Goal: Transaction & Acquisition: Purchase product/service

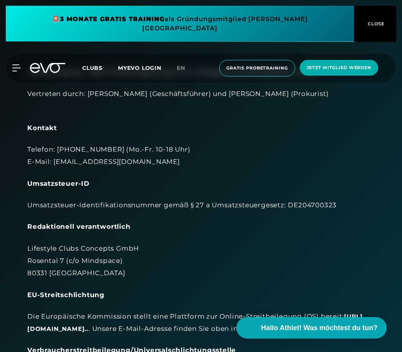
click at [90, 159] on div "Telefon: +49 173 2892579 (Mo.-Fr. 10-18 Uhr) E-Mail: info@evofitness.de" at bounding box center [200, 155] width 347 height 25
click at [100, 158] on div "Telefon: +49 173 2892579 (Mo.-Fr. 10-18 Uhr) E-Mail: info@evofitness.de" at bounding box center [200, 155] width 347 height 25
copy div "info@evofitness.de"
click at [211, 259] on div "Lifestyle Clubs Concepts GmbH Rosental 7 (c/o Mindspace) 80331 München" at bounding box center [200, 260] width 347 height 37
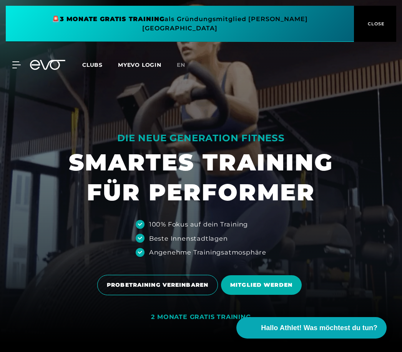
scroll to position [16, 0]
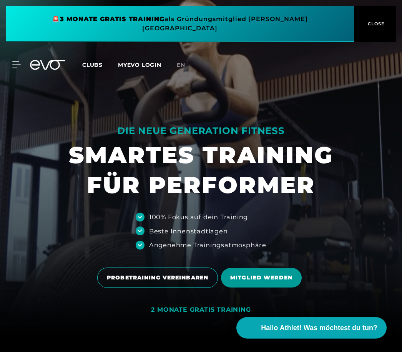
click at [248, 288] on span "MITGLIED WERDEN" at bounding box center [261, 278] width 81 height 20
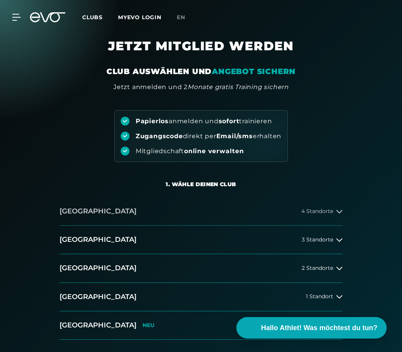
click at [338, 210] on icon at bounding box center [339, 212] width 6 height 6
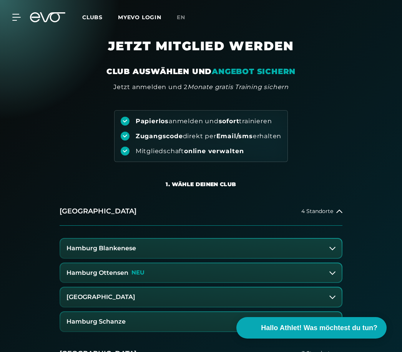
click at [174, 246] on button "Hamburg Blankenese" at bounding box center [200, 248] width 281 height 19
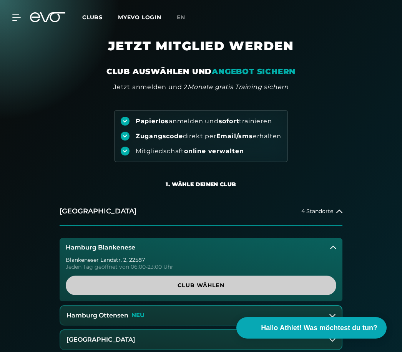
click at [188, 285] on span "Club wählen" at bounding box center [201, 286] width 252 height 8
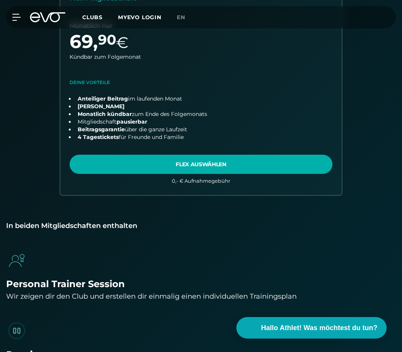
scroll to position [564, 0]
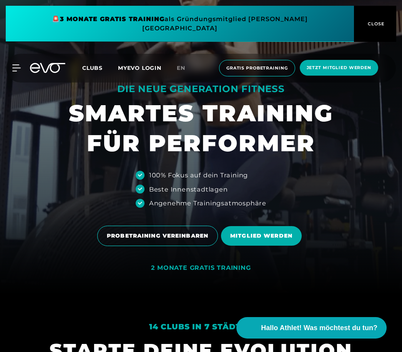
scroll to position [51, 0]
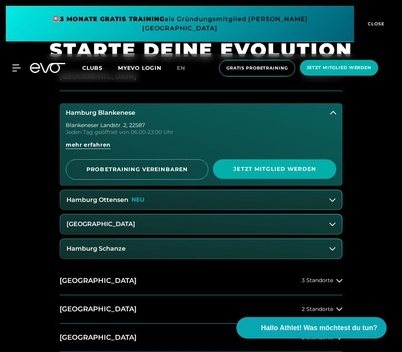
scroll to position [348, 0]
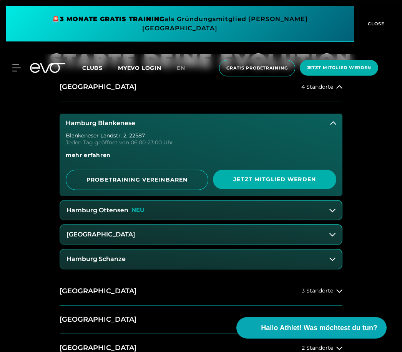
click at [94, 65] on span "Clubs" at bounding box center [92, 68] width 20 height 7
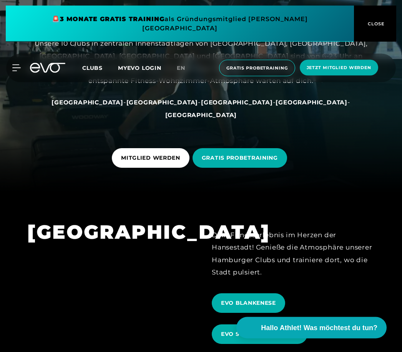
scroll to position [160, 0]
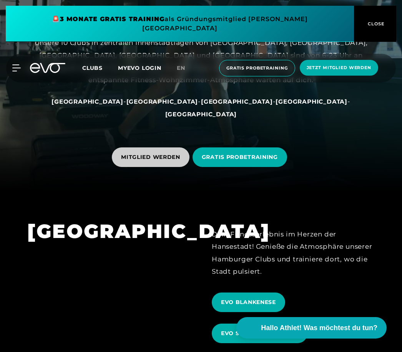
click at [147, 161] on span "MITGLIED WERDEN" at bounding box center [150, 157] width 59 height 8
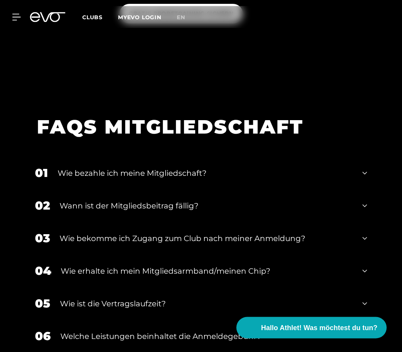
scroll to position [1457, 0]
click at [370, 189] on div "01 Wie bezahle ich meine Mitgliedschaft?" at bounding box center [200, 173] width 347 height 33
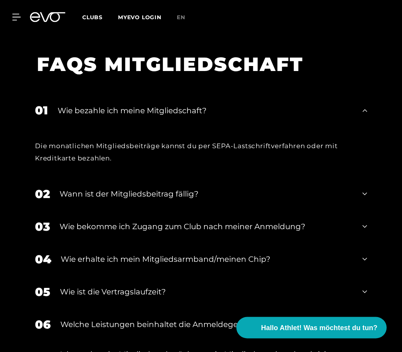
scroll to position [1520, 0]
click at [367, 211] on div "02 Wann ist der Mitgliedsbeitrag fällig?" at bounding box center [200, 194] width 347 height 33
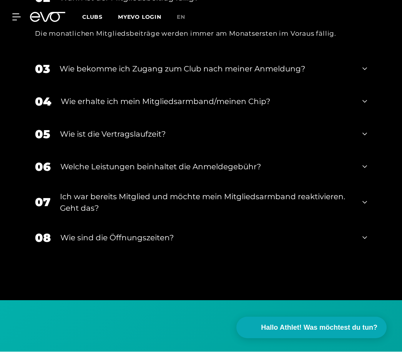
scroll to position [1716, 0]
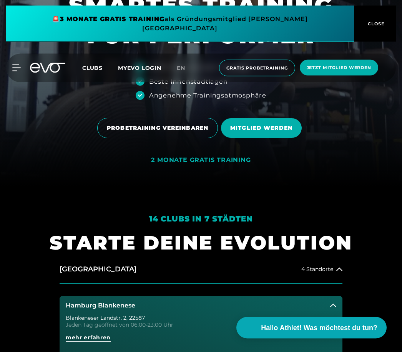
scroll to position [166, 0]
click at [378, 21] on span "CLOSE" at bounding box center [375, 23] width 19 height 7
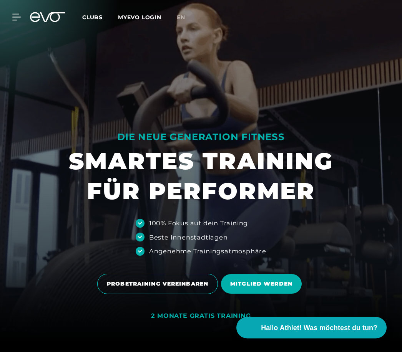
scroll to position [0, 0]
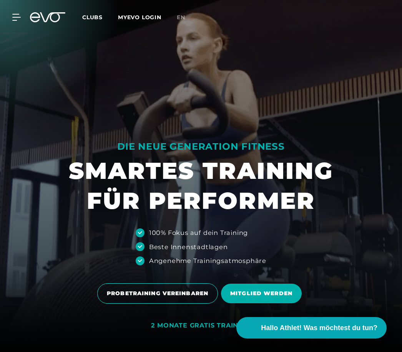
click at [52, 19] on icon at bounding box center [47, 17] width 35 height 10
click at [51, 19] on icon at bounding box center [52, 17] width 25 height 10
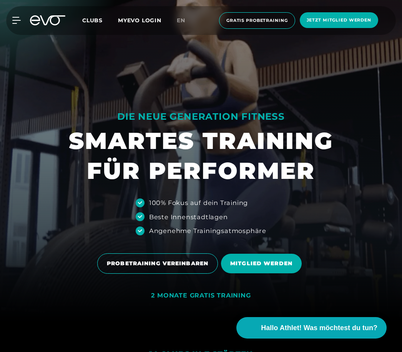
scroll to position [32, 0]
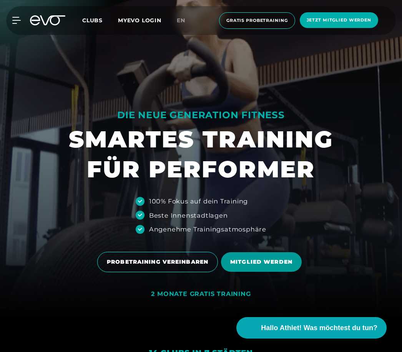
click at [254, 266] on span "MITGLIED WERDEN" at bounding box center [261, 262] width 62 height 8
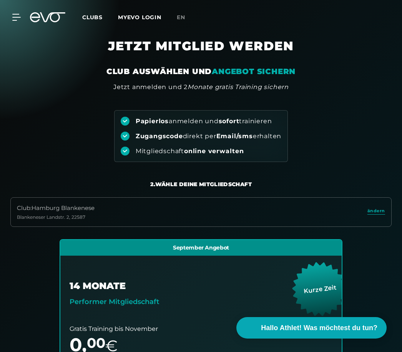
click at [65, 206] on div "Club : Hamburg Blankenese" at bounding box center [56, 208] width 78 height 9
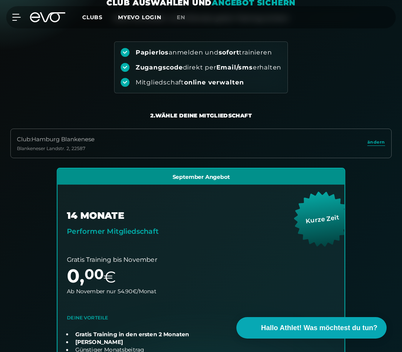
scroll to position [73, 0]
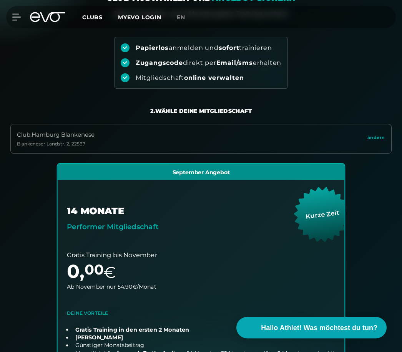
click at [129, 304] on link "choose plan" at bounding box center [201, 300] width 287 height 272
